Goal: Task Accomplishment & Management: Complete application form

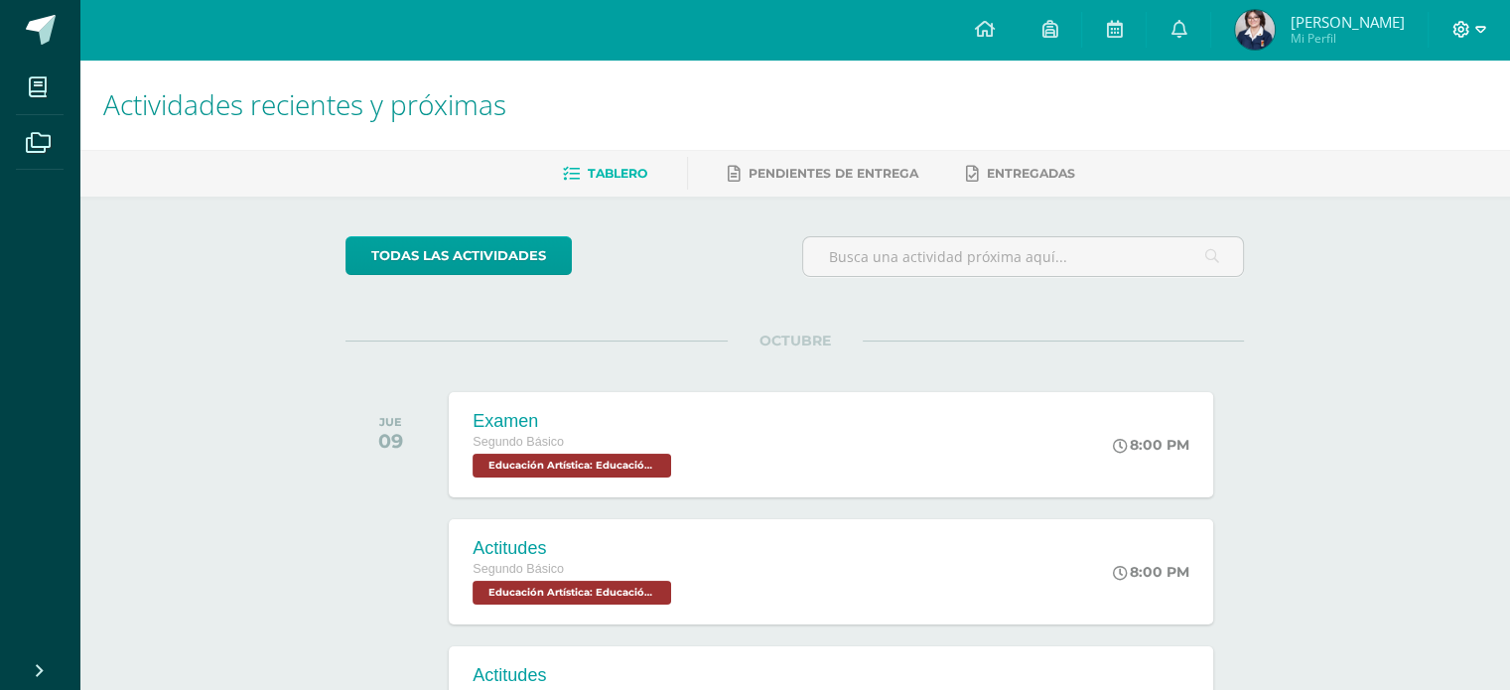
click at [1480, 24] on icon at bounding box center [1480, 30] width 11 height 18
click at [1418, 126] on span "Cerrar sesión" at bounding box center [1416, 134] width 89 height 19
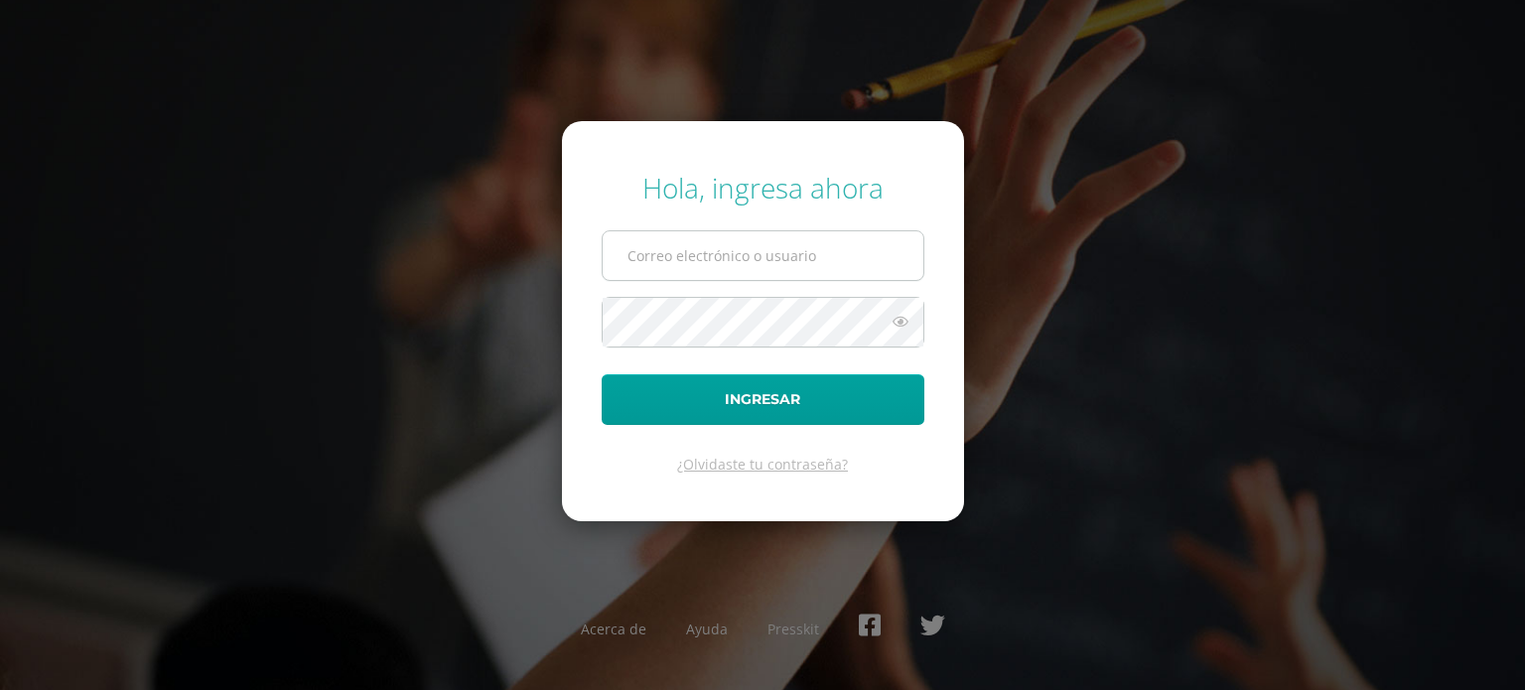
click at [857, 252] on input "text" at bounding box center [763, 255] width 321 height 49
type input "[EMAIL_ADDRESS][DOMAIN_NAME]"
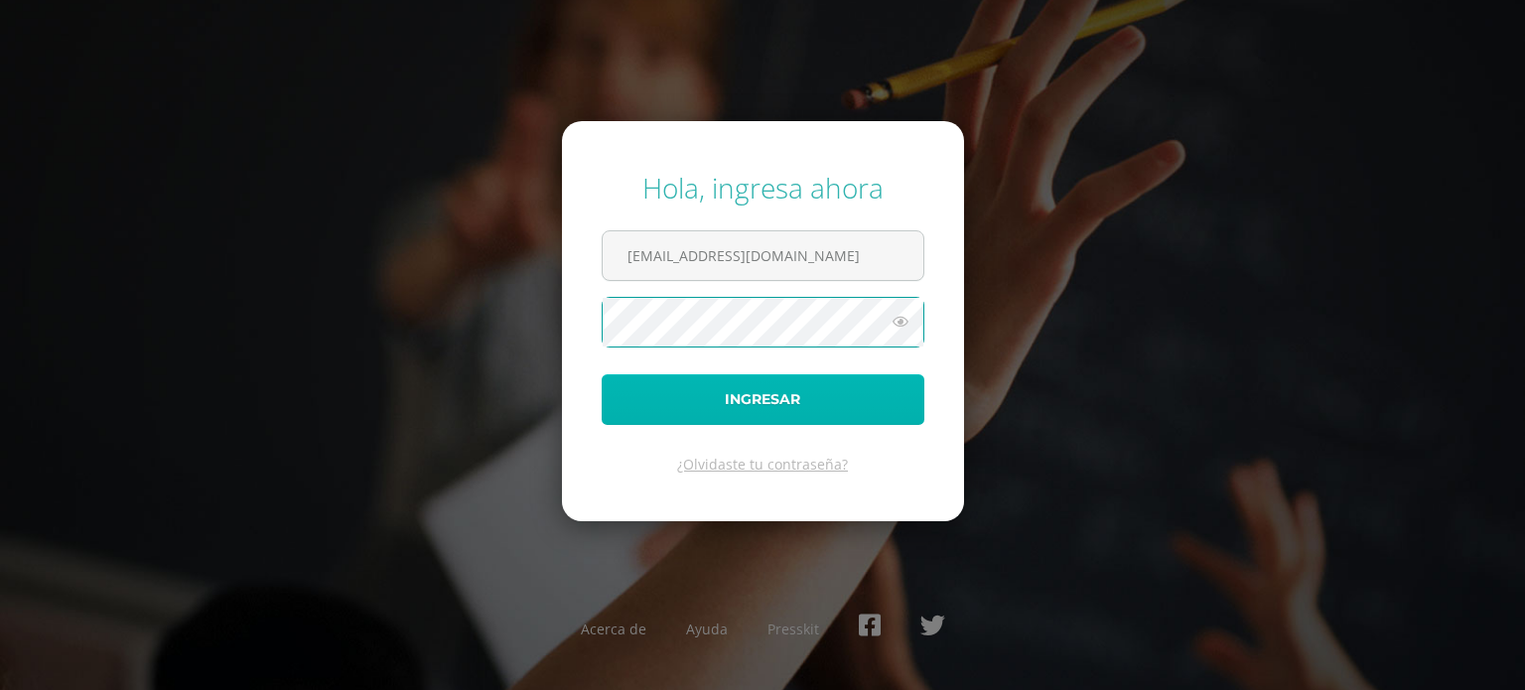
click at [762, 381] on button "Ingresar" at bounding box center [763, 399] width 323 height 51
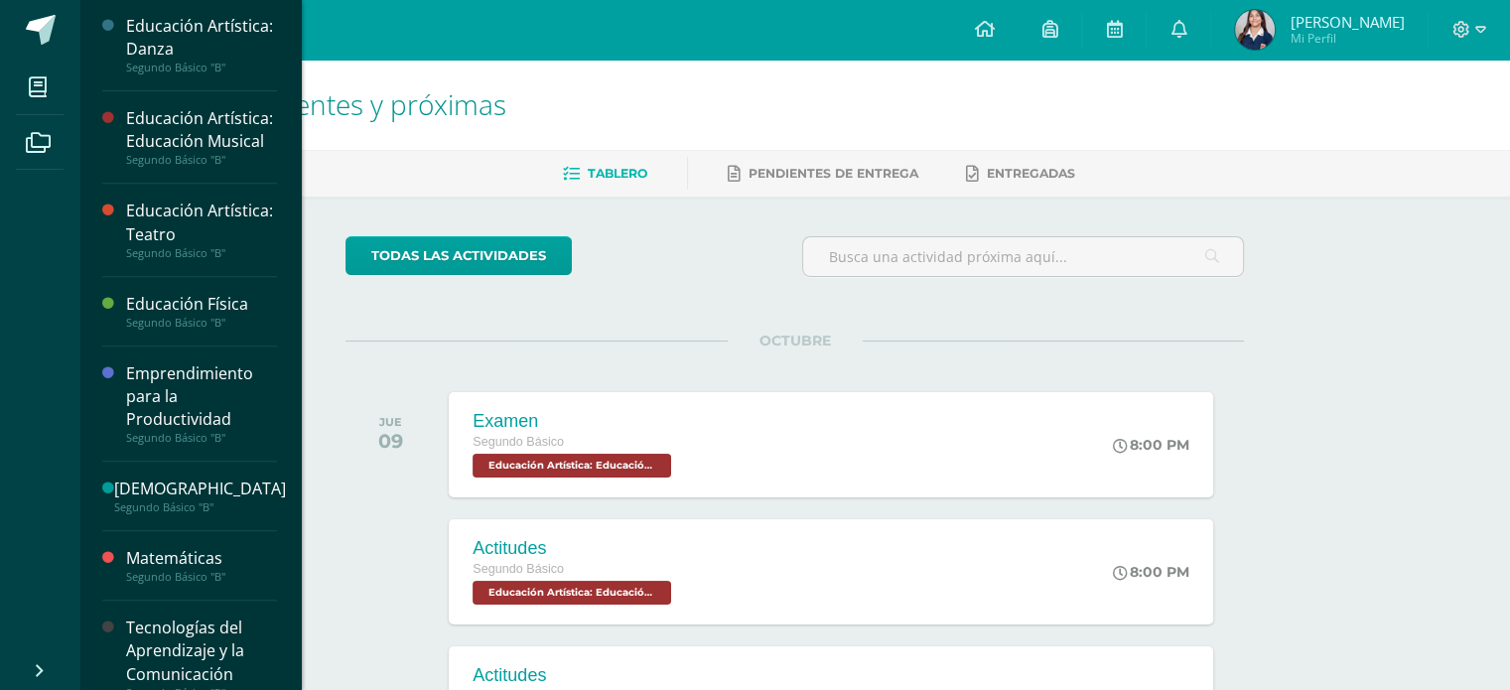
scroll to position [824, 0]
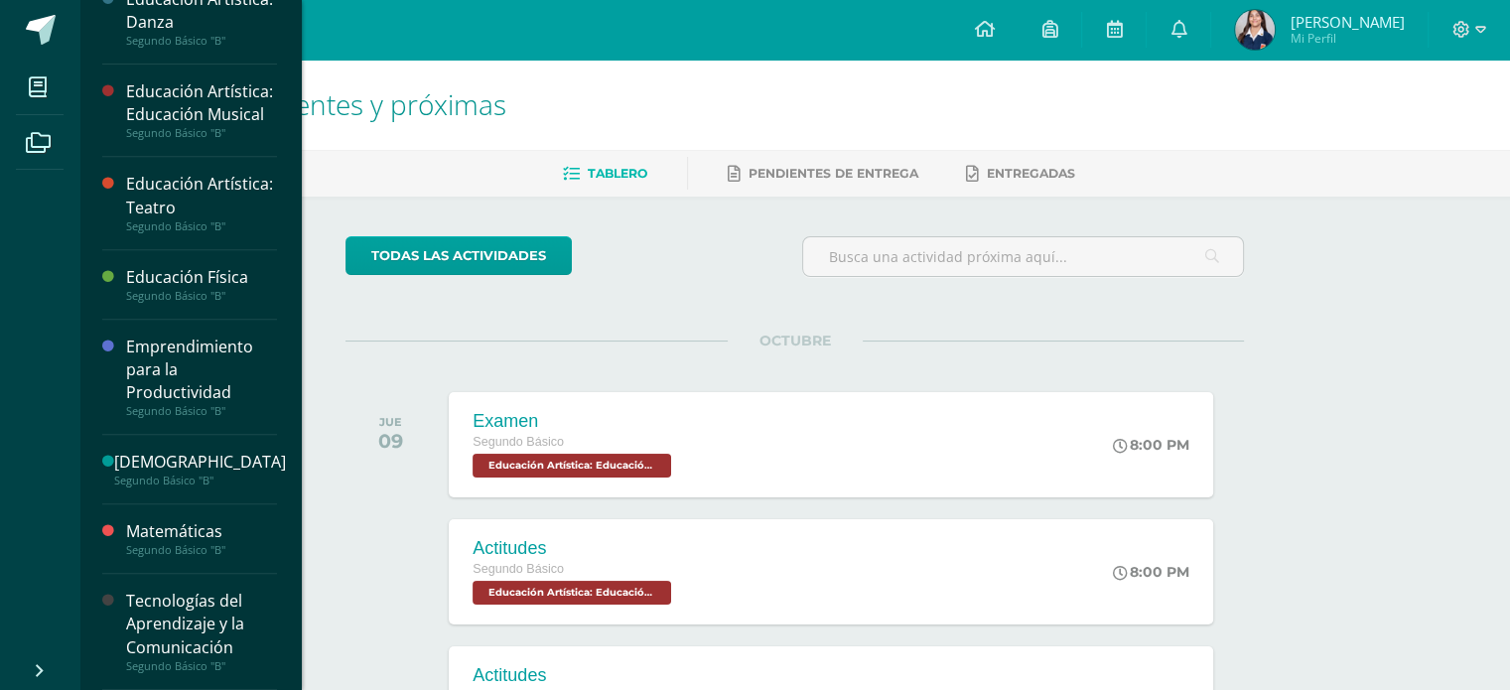
click at [223, 658] on div "Tecnologías del Aprendizaje y la Comunicación" at bounding box center [201, 624] width 151 height 69
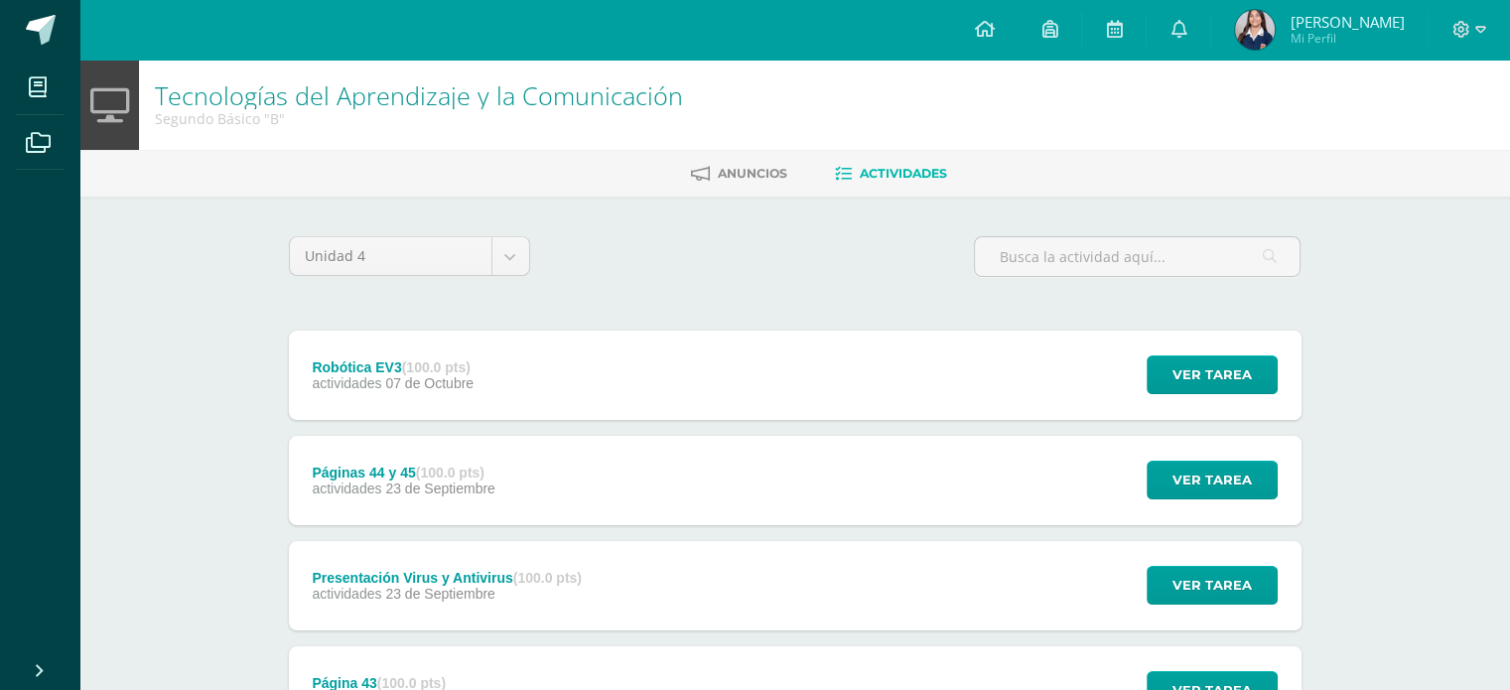
click at [469, 577] on div "Presentación Virus y Antivirus (100.0 pts)" at bounding box center [447, 578] width 270 height 16
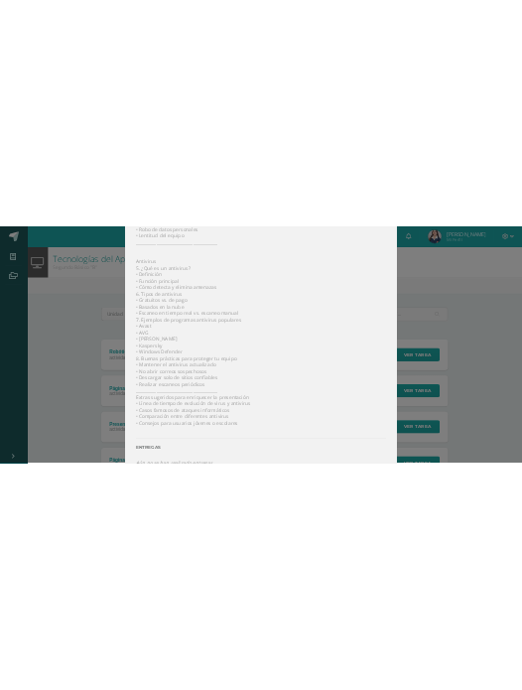
scroll to position [643, 0]
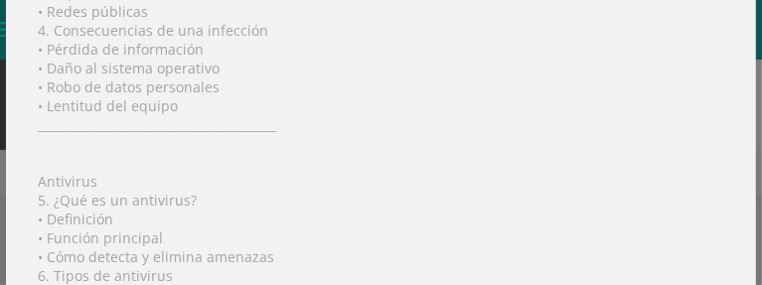
click at [605, 114] on div "QUÉ DEBE INCLUIR LA PRESENTACIÓN Virus Informáticos 1. ¿Qué es un virus informá…" at bounding box center [381, 230] width 750 height 1163
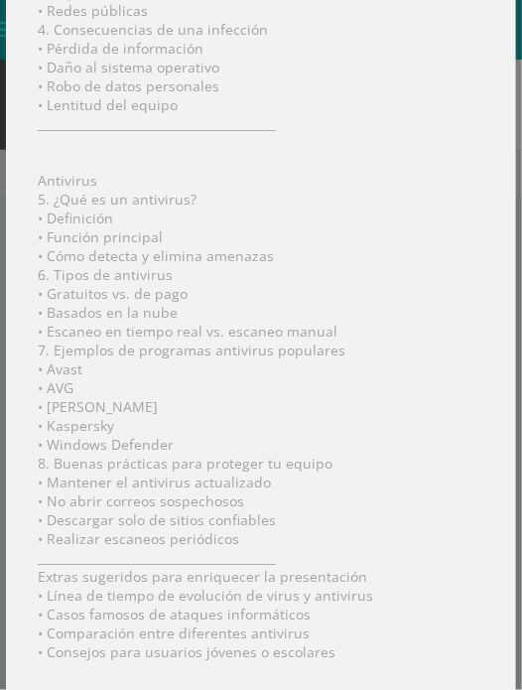
drag, startPoint x: 504, startPoint y: 400, endPoint x: 505, endPoint y: 436, distance: 35.8
click at [505, 436] on div "Presentación Virus y Antivirus Tecnologías del Aprendizaje y la Comunicación Fe…" at bounding box center [261, 345] width 522 height 690
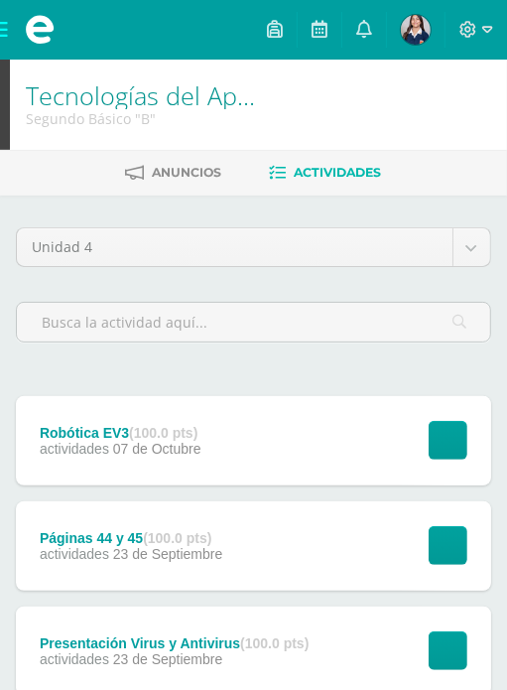
click at [235, 645] on div "Presentación Virus y Antivirus (100.0 pts)" at bounding box center [175, 643] width 270 height 16
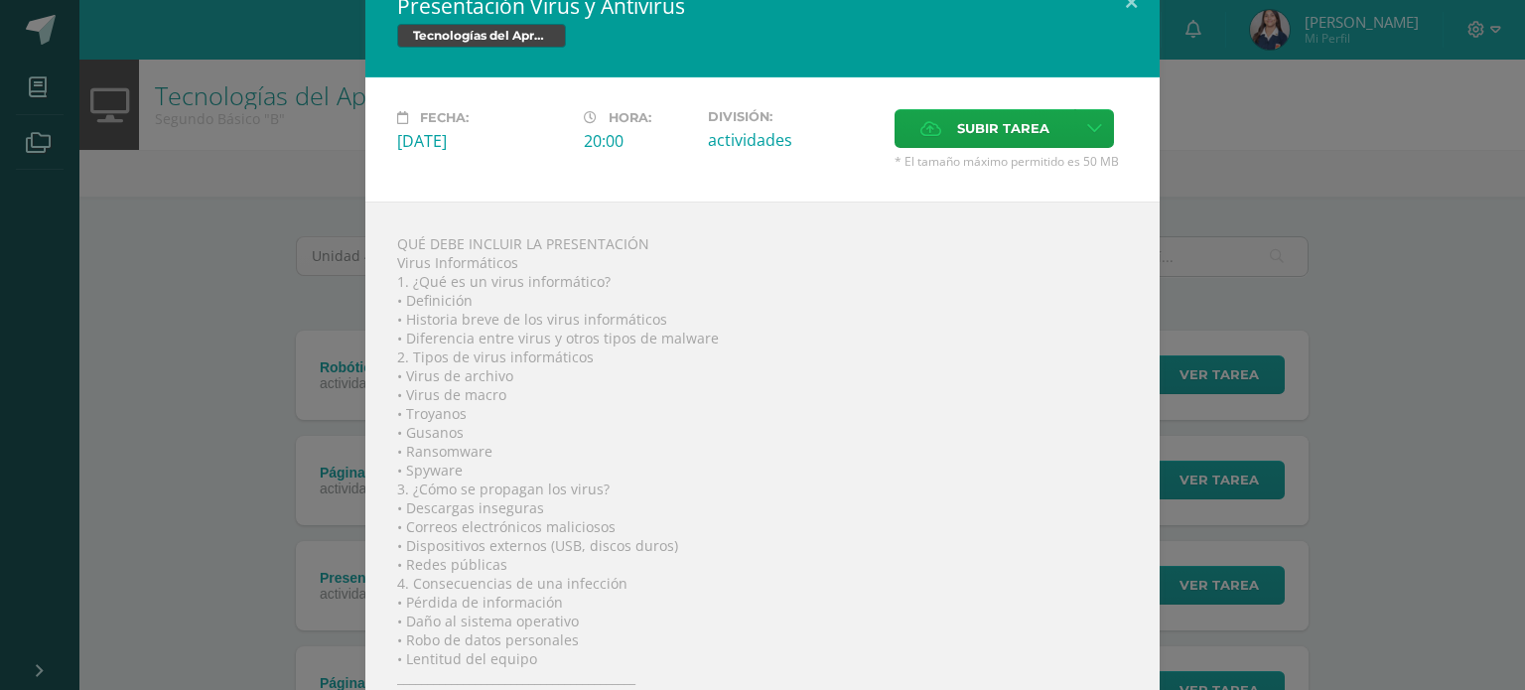
scroll to position [0, 0]
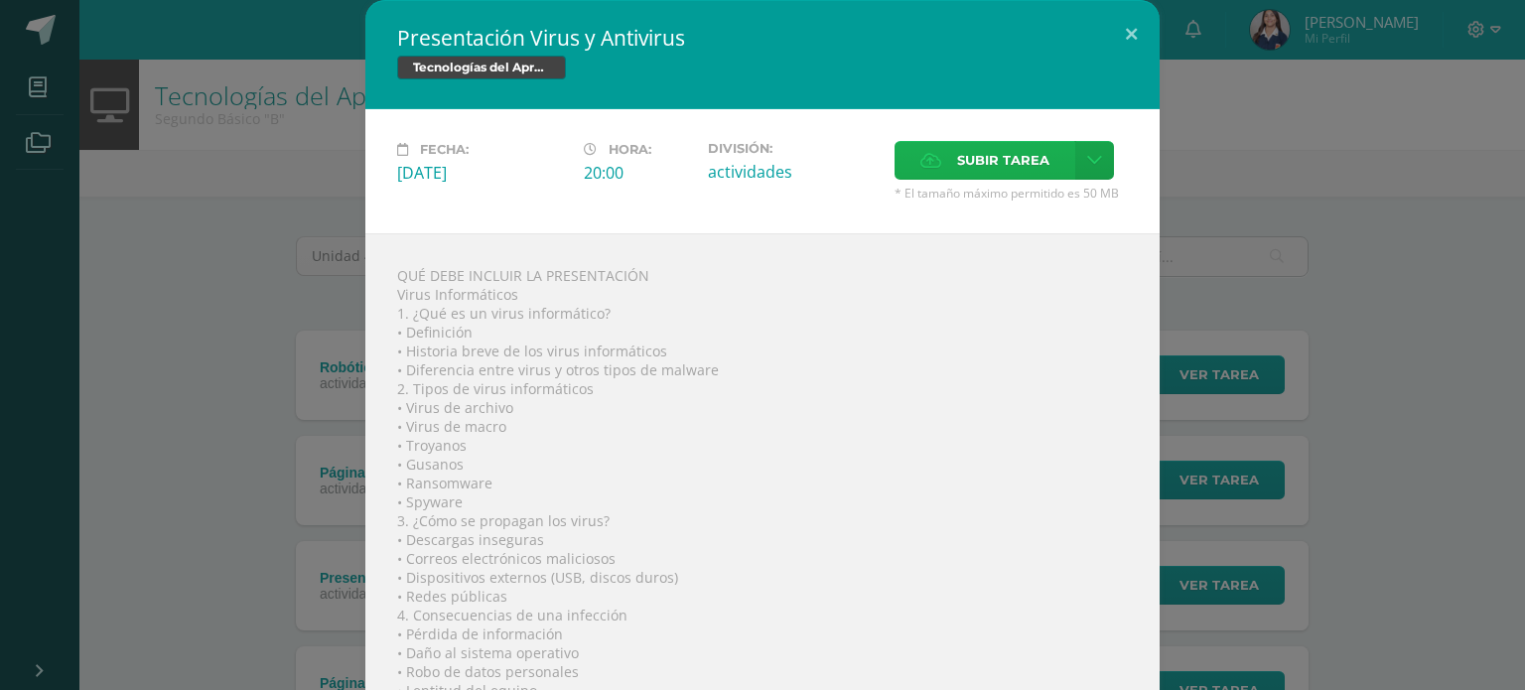
click at [983, 152] on span "Subir tarea" at bounding box center [1003, 160] width 92 height 37
click at [0, 0] on input "Subir tarea" at bounding box center [0, 0] width 0 height 0
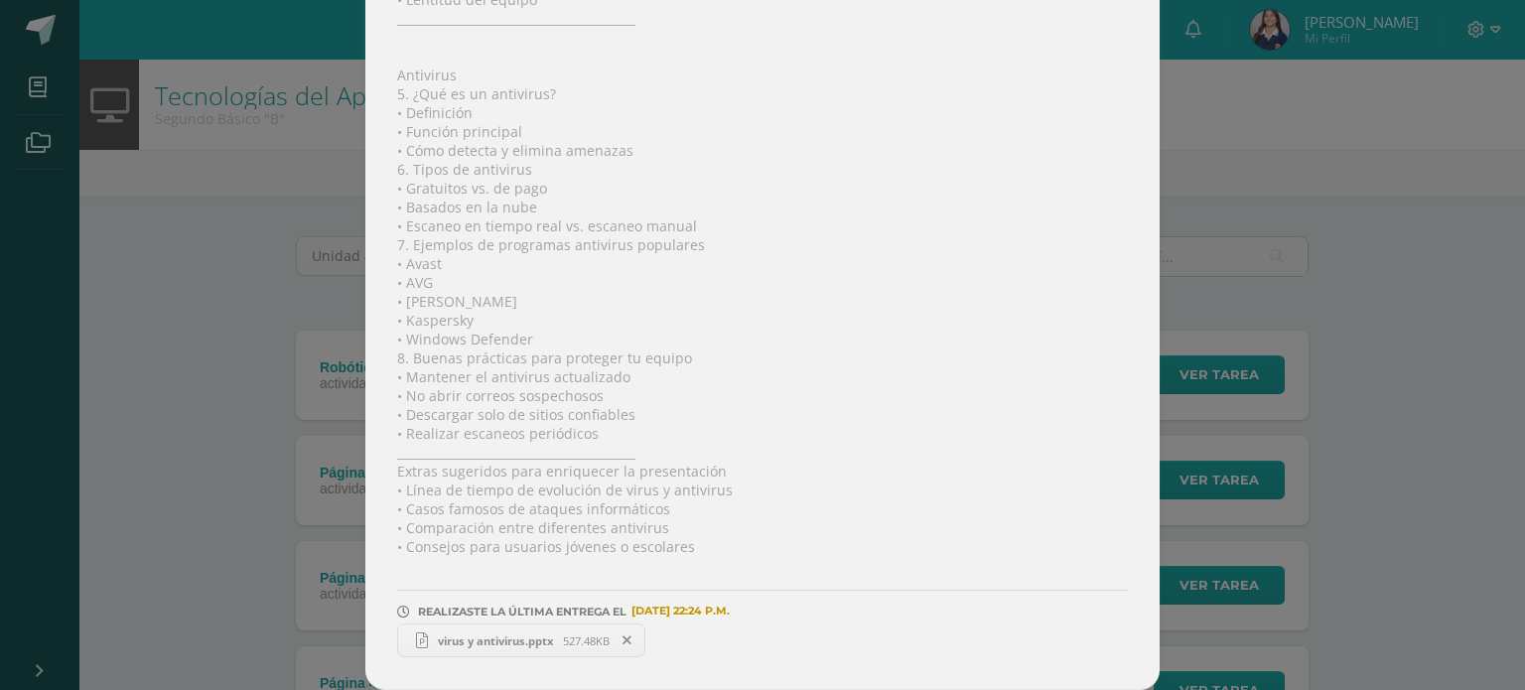
scroll to position [699, 0]
click at [447, 641] on span "virus y antivirus.pptx" at bounding box center [495, 640] width 135 height 15
